Goal: Task Accomplishment & Management: Manage account settings

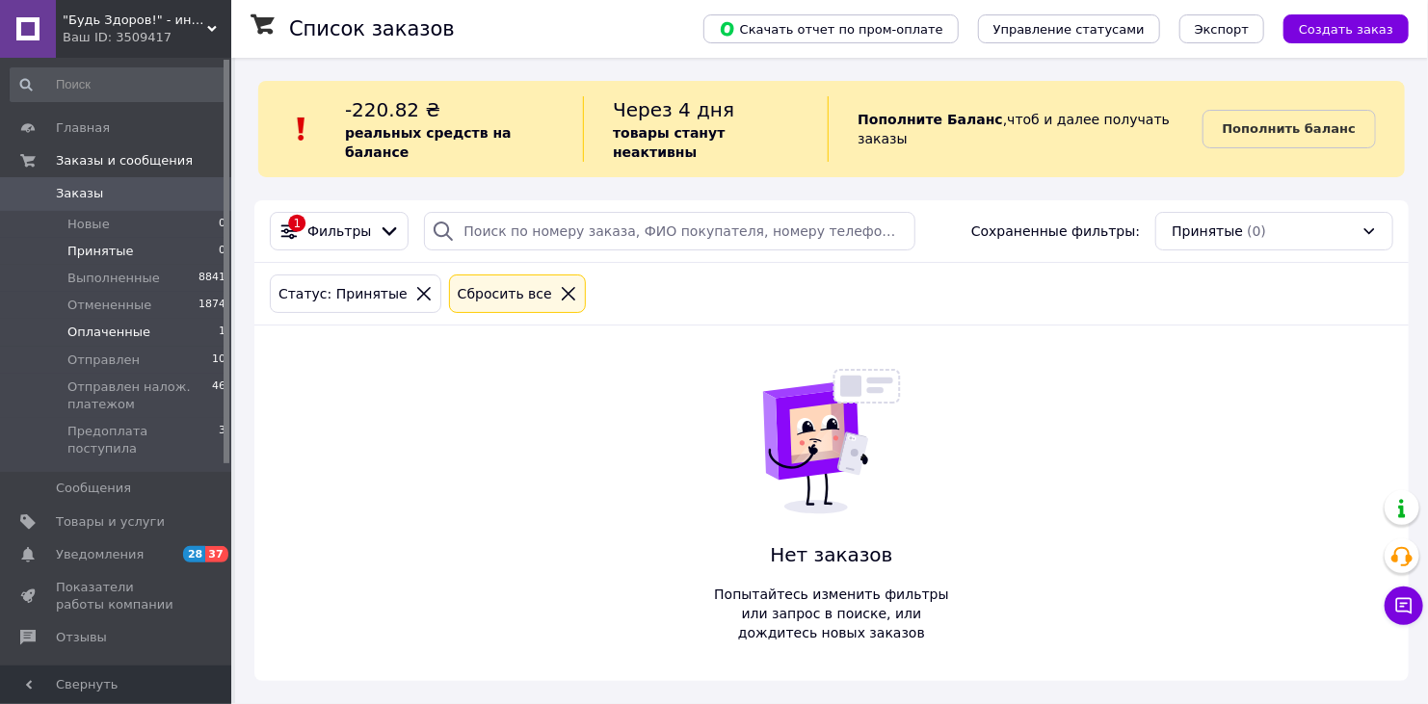
click at [134, 332] on span "Оплаченные" at bounding box center [108, 332] width 83 height 17
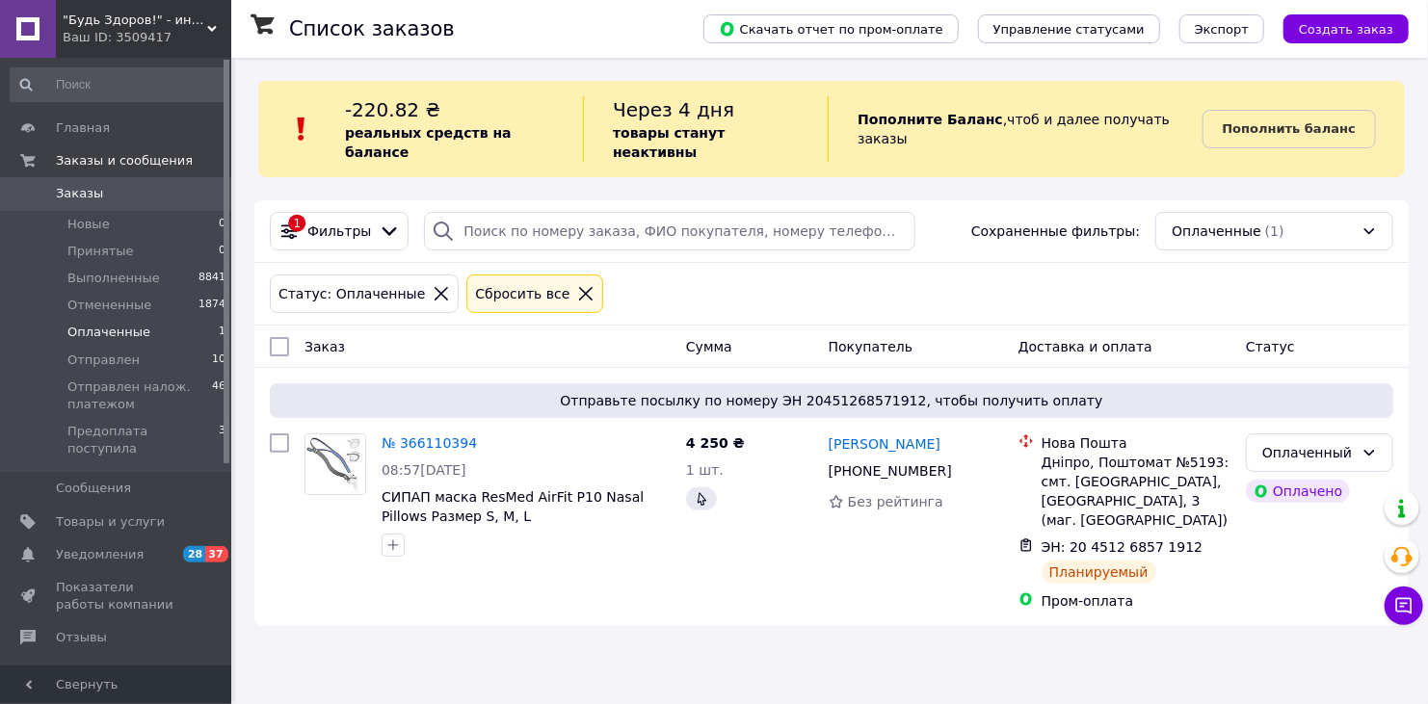
click at [213, 26] on icon at bounding box center [212, 29] width 10 height 10
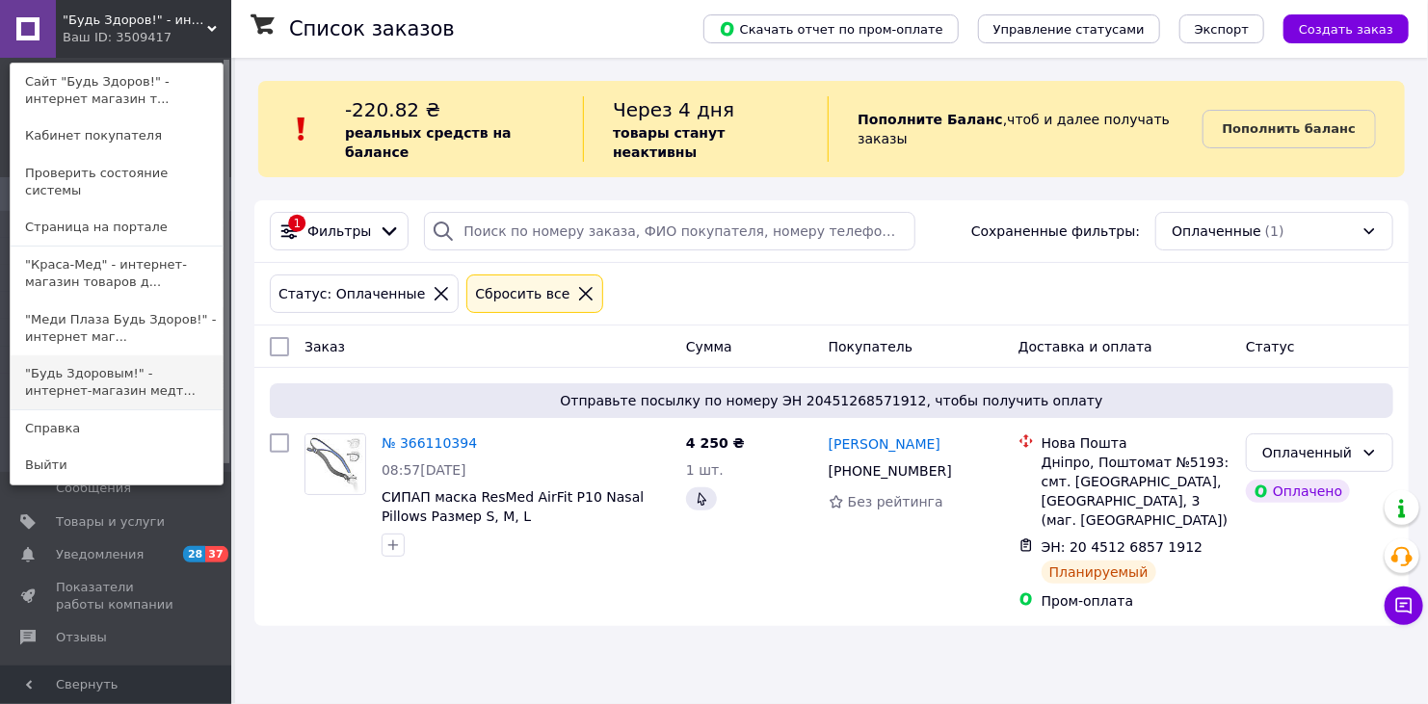
click at [85, 356] on link ""Будь Здоровым!" - интернет-магазин медт..." at bounding box center [117, 383] width 212 height 54
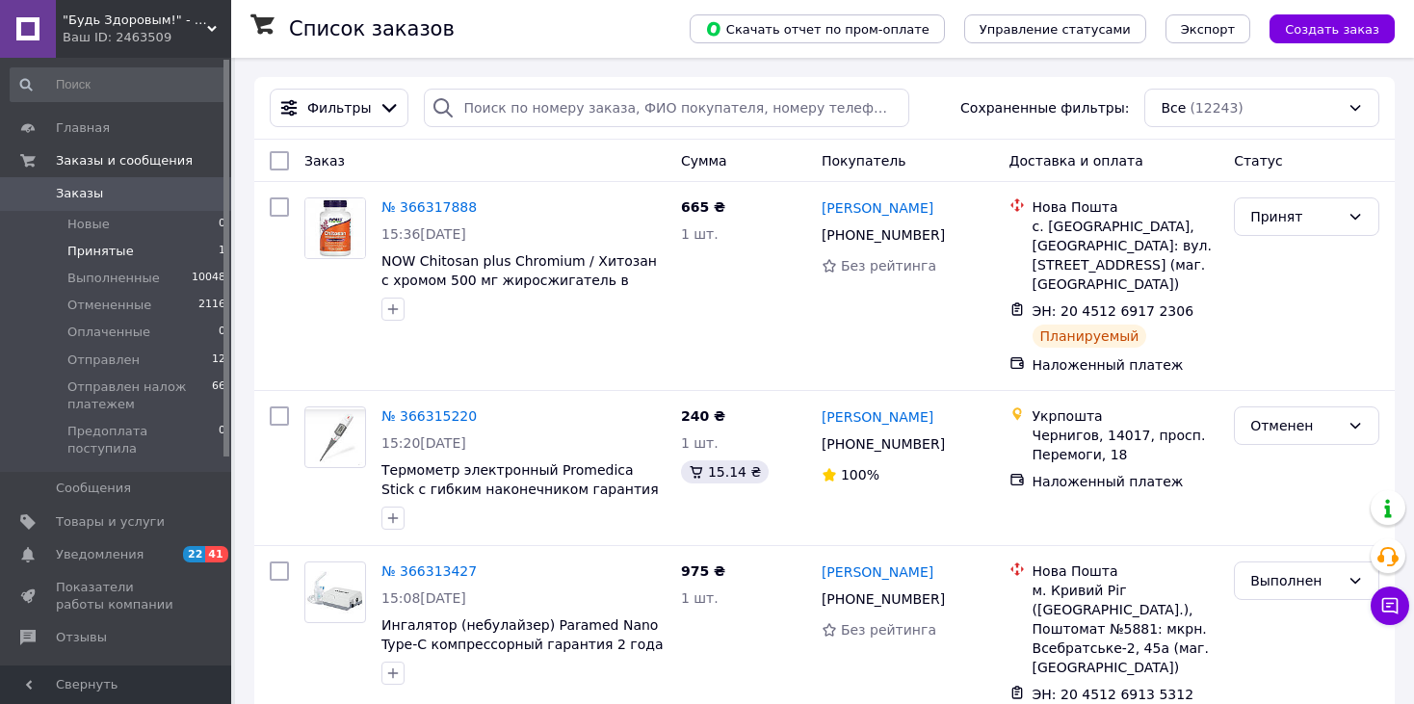
click at [93, 251] on span "Принятые" at bounding box center [100, 251] width 66 height 17
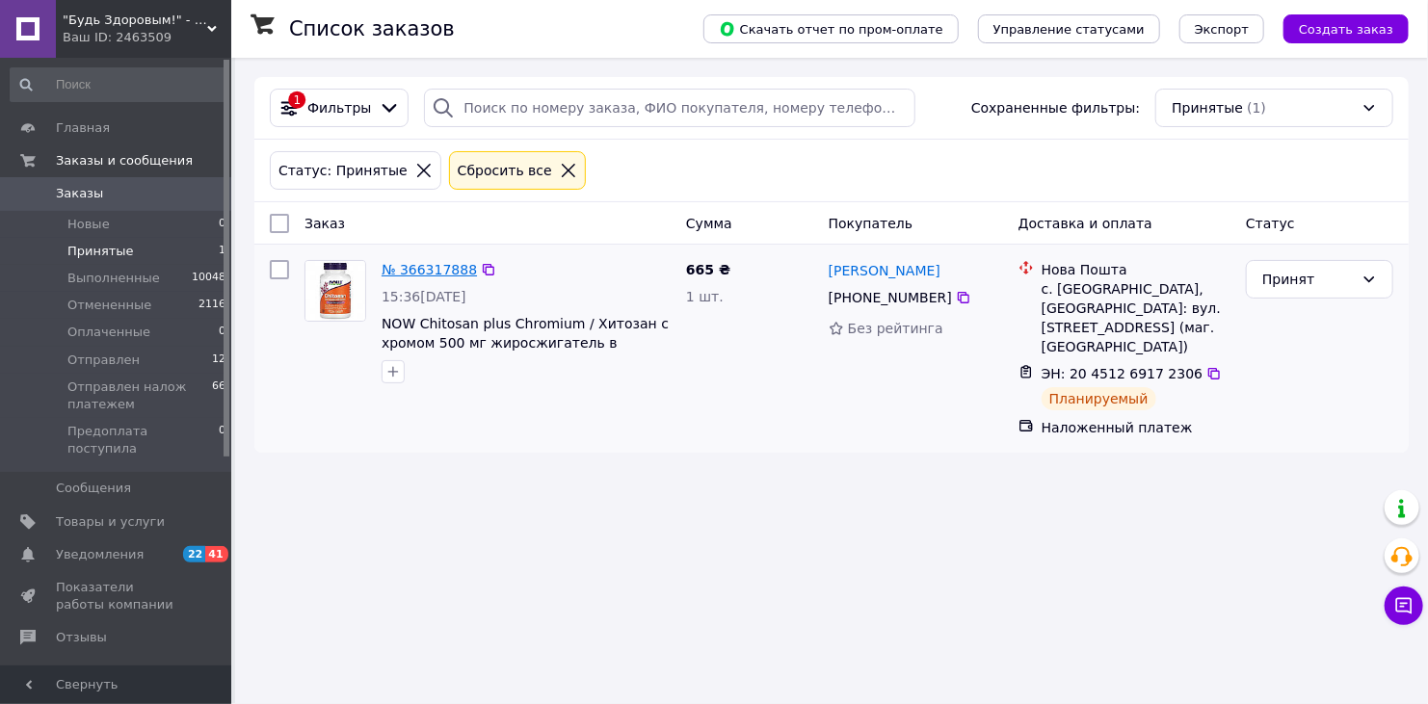
click at [412, 274] on link "№ 366317888" at bounding box center [429, 269] width 95 height 15
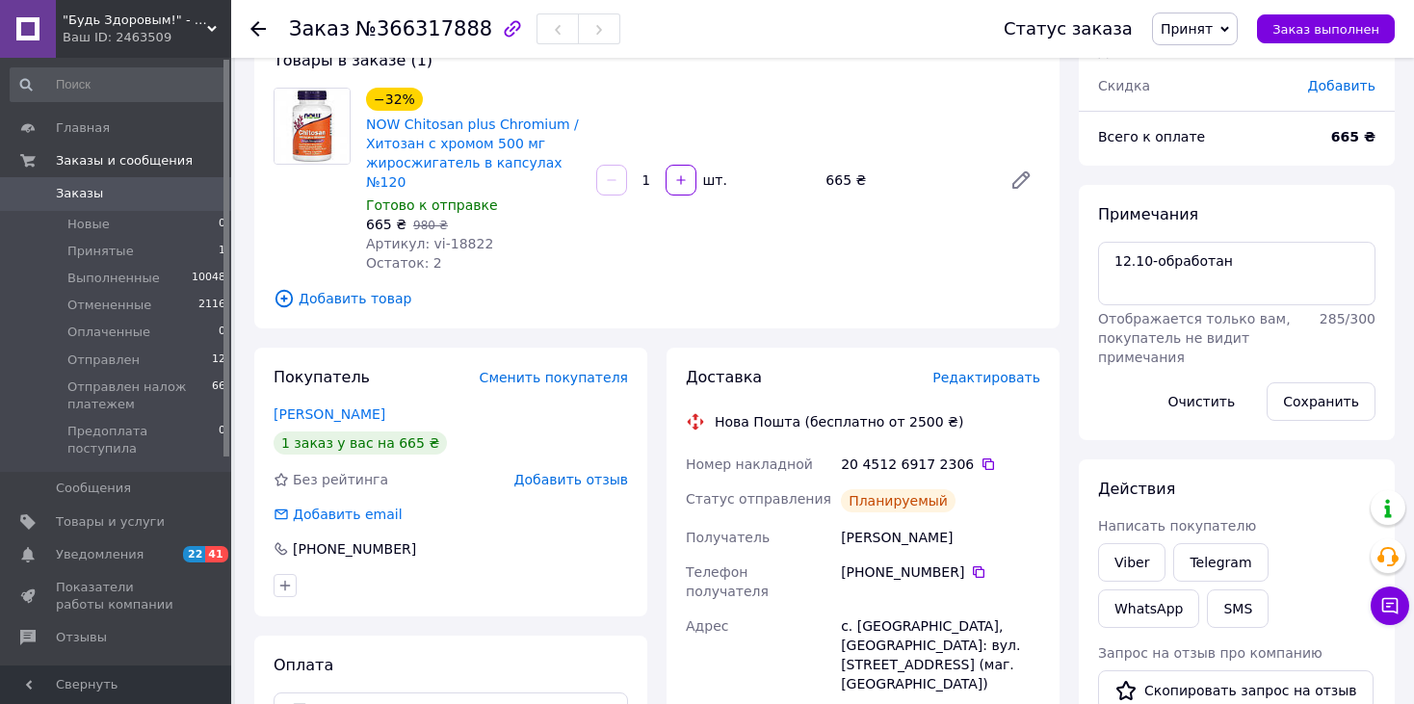
scroll to position [96, 0]
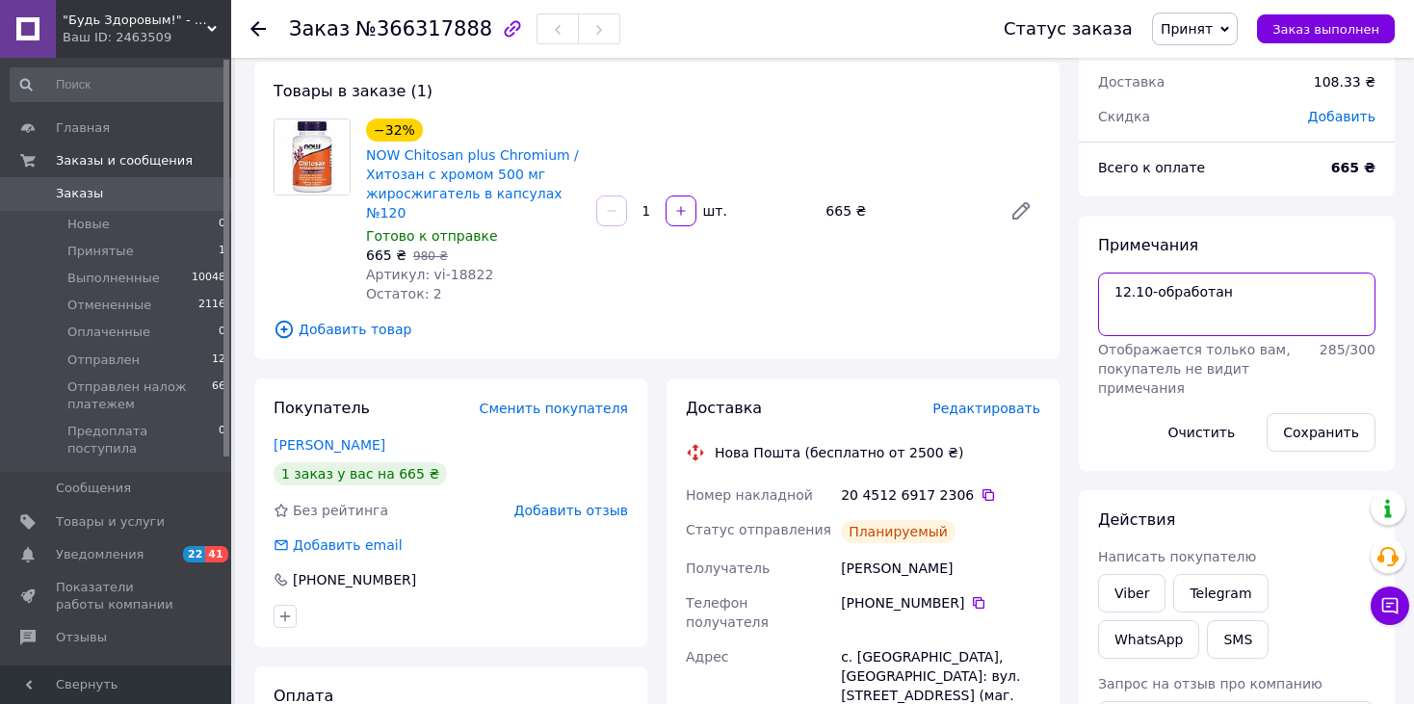
click at [1328, 297] on textarea "12.10-обработан" at bounding box center [1236, 305] width 277 height 64
type textarea "12.10-обработан упакован"
click at [1322, 427] on button "Сохранить" at bounding box center [1321, 432] width 109 height 39
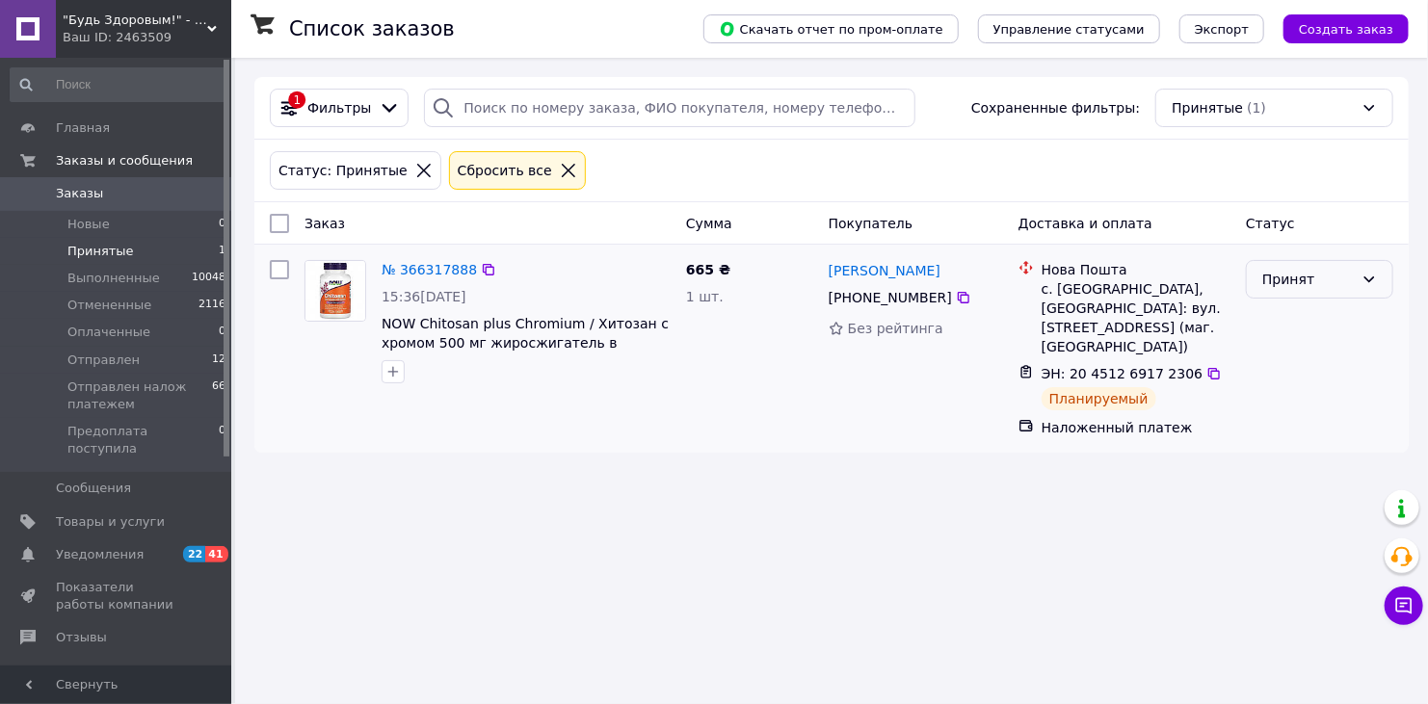
click at [1376, 277] on icon at bounding box center [1368, 279] width 15 height 15
click at [1306, 382] on li "Отправлен налож платежем" at bounding box center [1319, 398] width 145 height 73
